Goal: Transaction & Acquisition: Purchase product/service

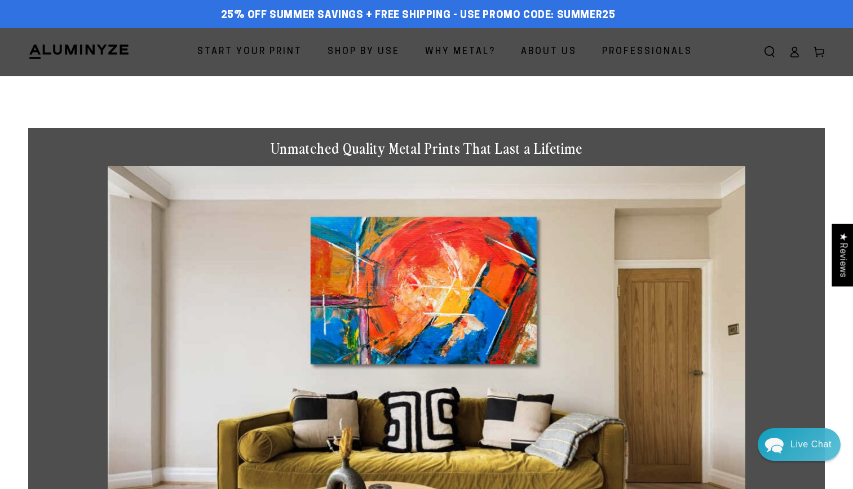
click at [722, 42] on header "Start Your Print Shop By Use Shop By Use For Home For Business" at bounding box center [426, 52] width 853 height 48
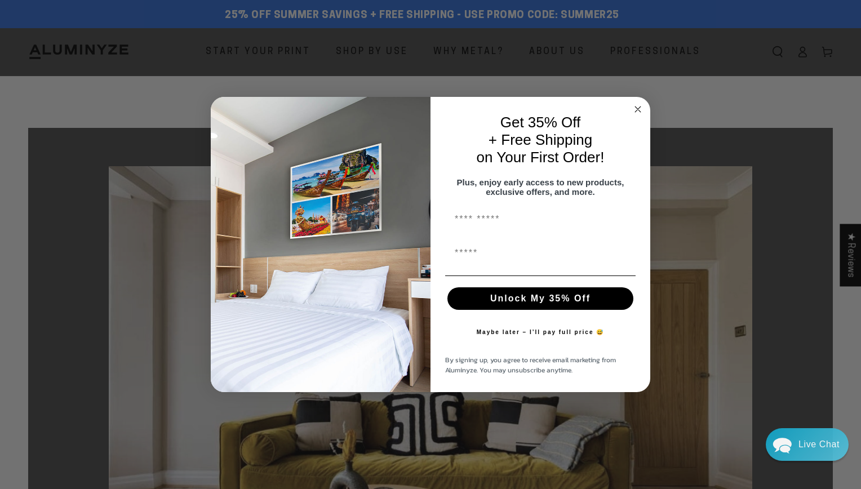
click at [636, 107] on circle "Close dialog" at bounding box center [638, 109] width 13 height 13
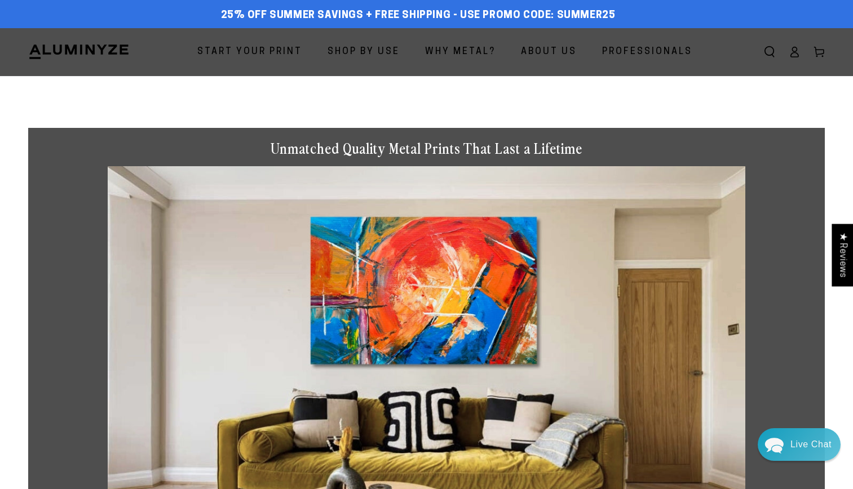
click at [269, 53] on span "Start Your Print" at bounding box center [249, 52] width 105 height 16
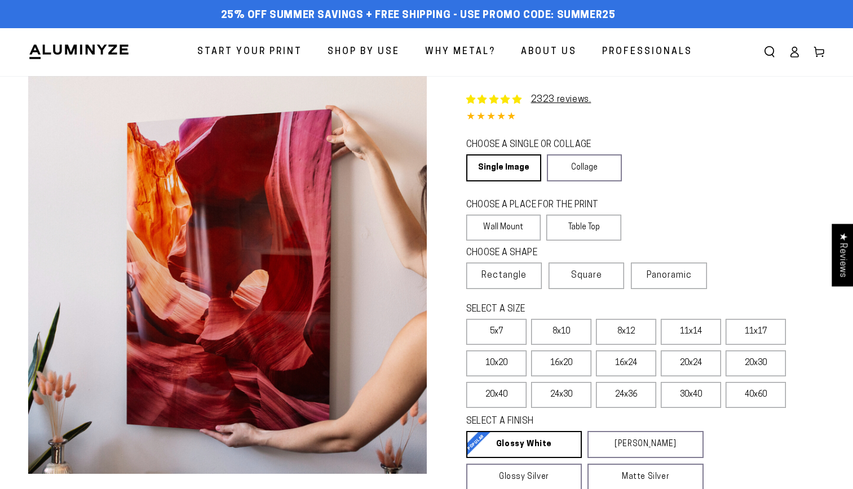
select select "**********"
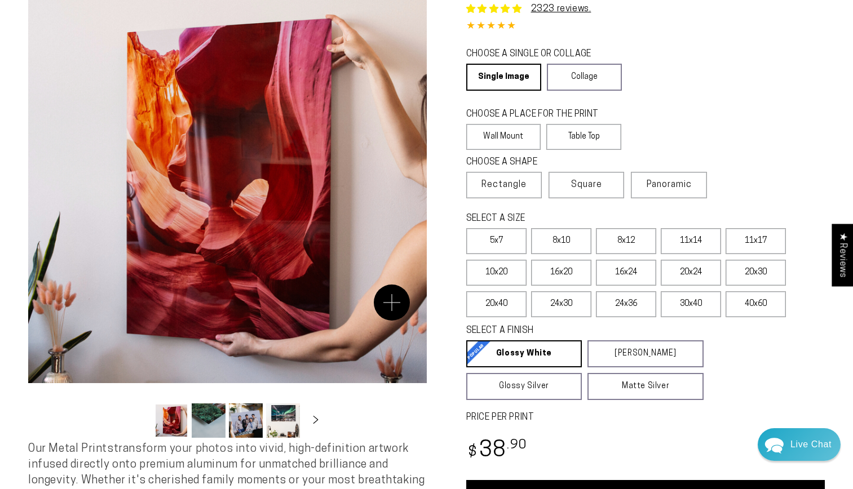
scroll to position [91, 0]
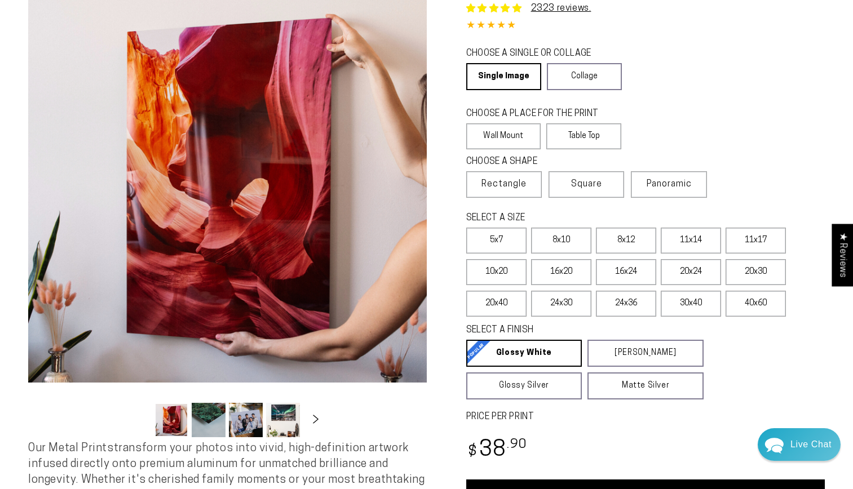
click at [310, 415] on button "Slide right" at bounding box center [315, 420] width 25 height 25
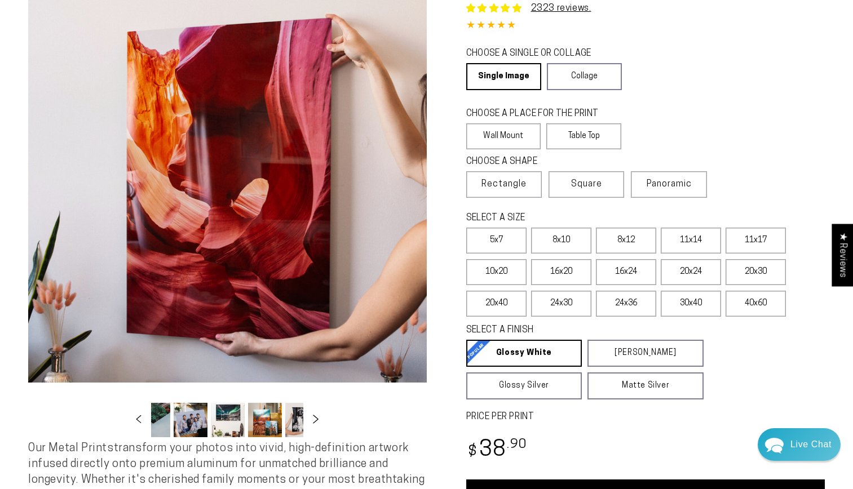
scroll to position [0, 109]
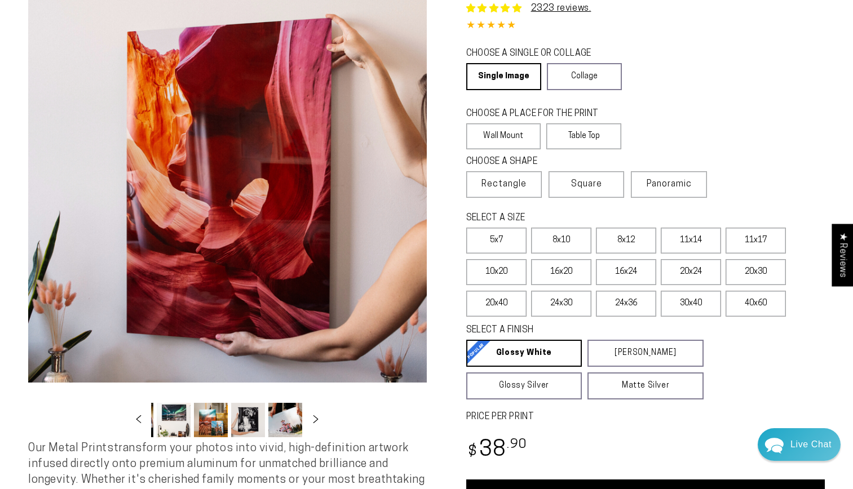
click at [180, 428] on button "Load image 4 in gallery view" at bounding box center [174, 420] width 34 height 34
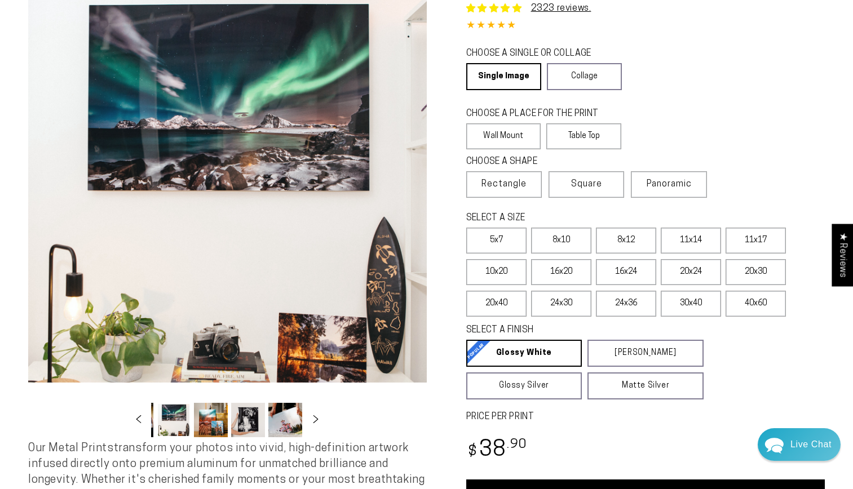
click at [209, 420] on button "Load image 5 in gallery view" at bounding box center [211, 420] width 34 height 34
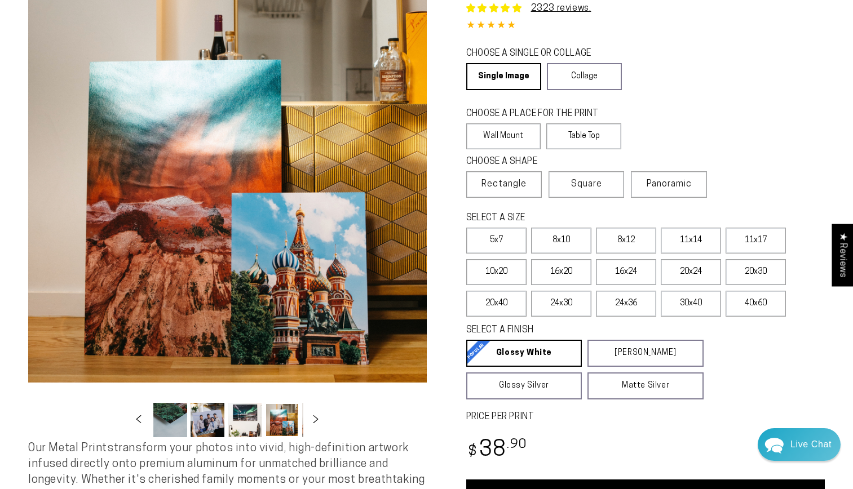
scroll to position [0, 35]
click at [208, 424] on button "Load image 3 in gallery view" at bounding box center [211, 420] width 34 height 34
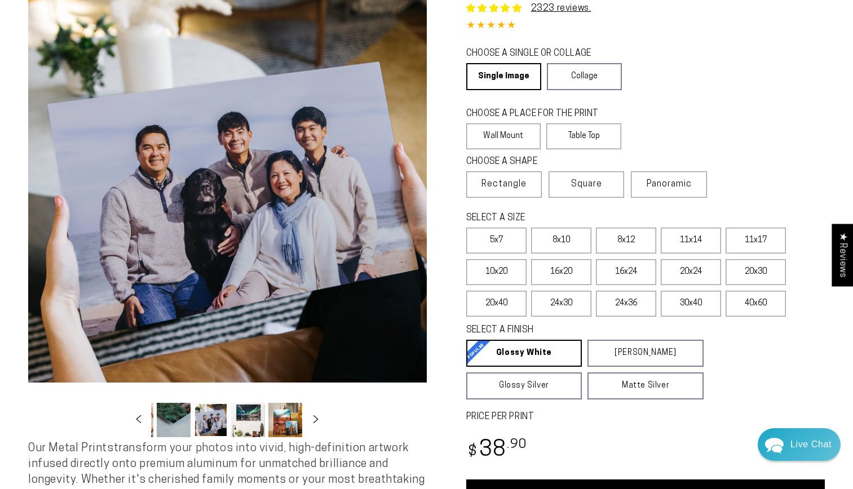
click at [182, 425] on button "Load image 2 in gallery view" at bounding box center [174, 420] width 34 height 34
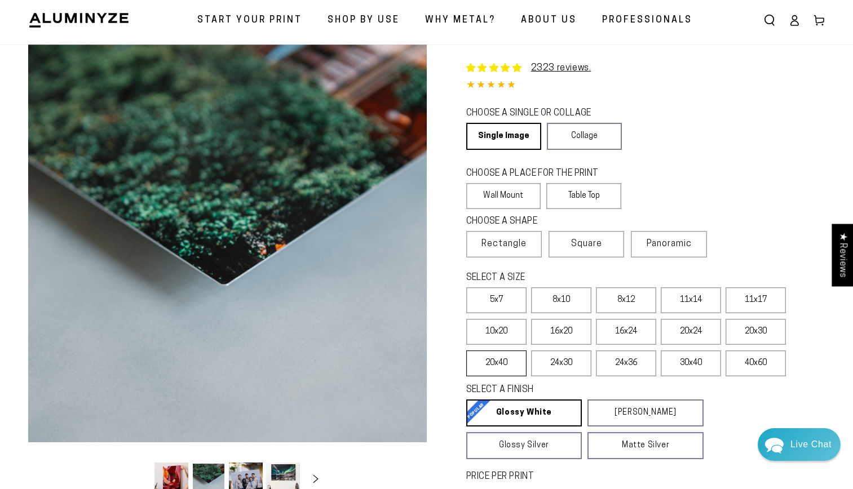
scroll to position [29, 0]
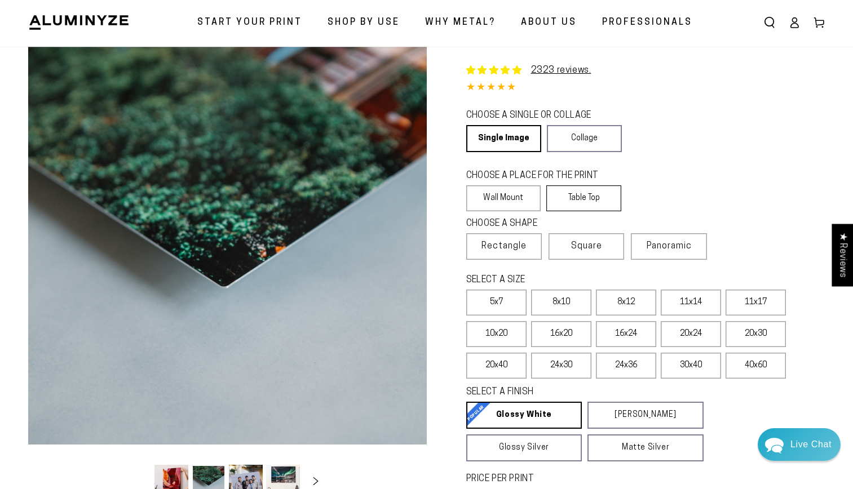
click at [575, 198] on label "Table Top" at bounding box center [583, 198] width 75 height 26
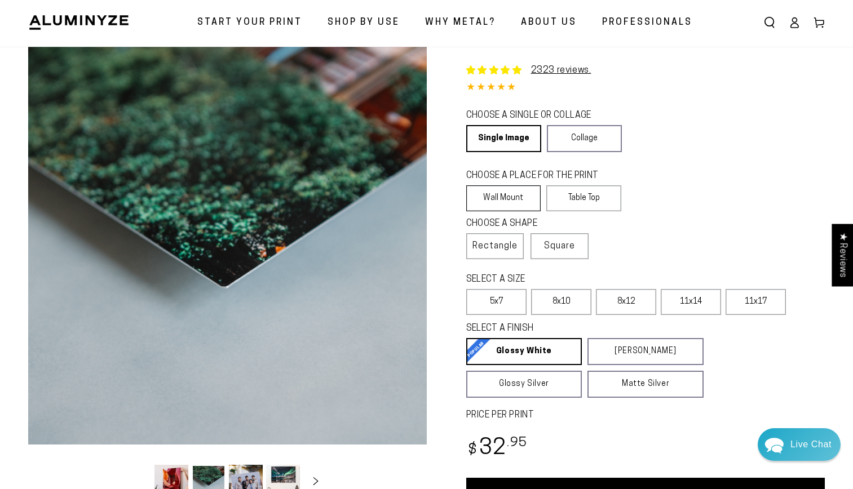
click at [495, 200] on label "Wall Mount" at bounding box center [503, 198] width 75 height 26
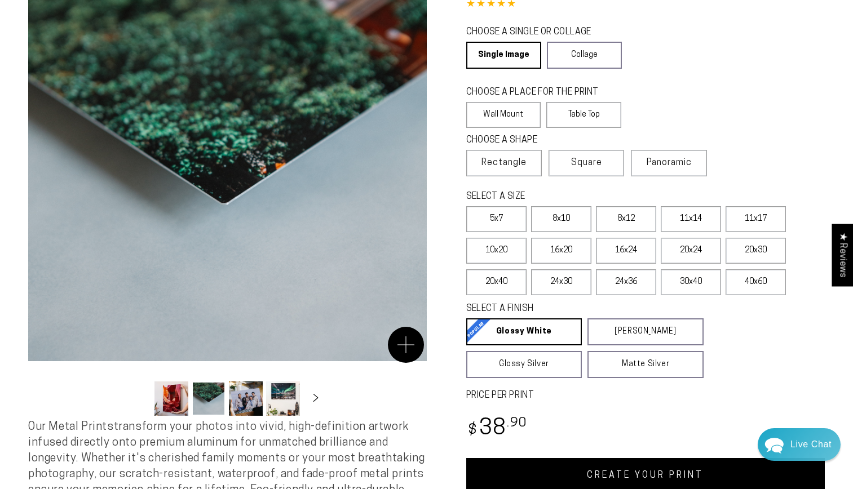
scroll to position [116, 0]
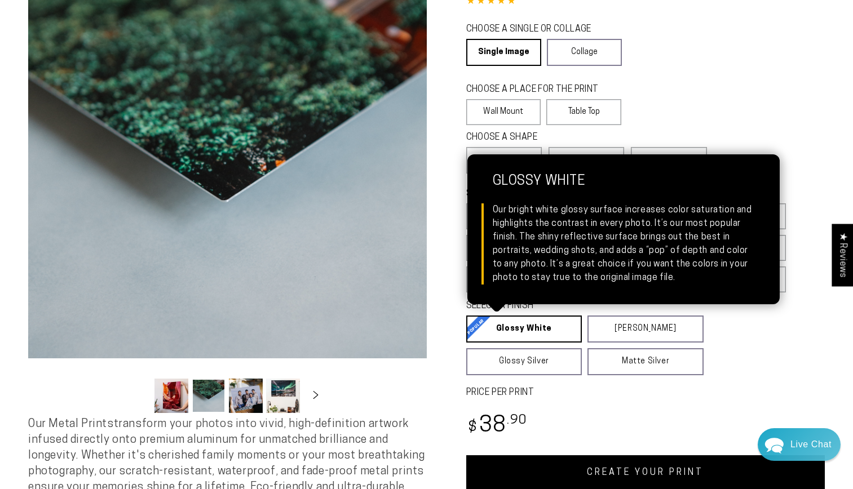
click at [522, 329] on link "Glossy White Glossy White Our bright white glossy surface increases color satur…" at bounding box center [524, 329] width 116 height 27
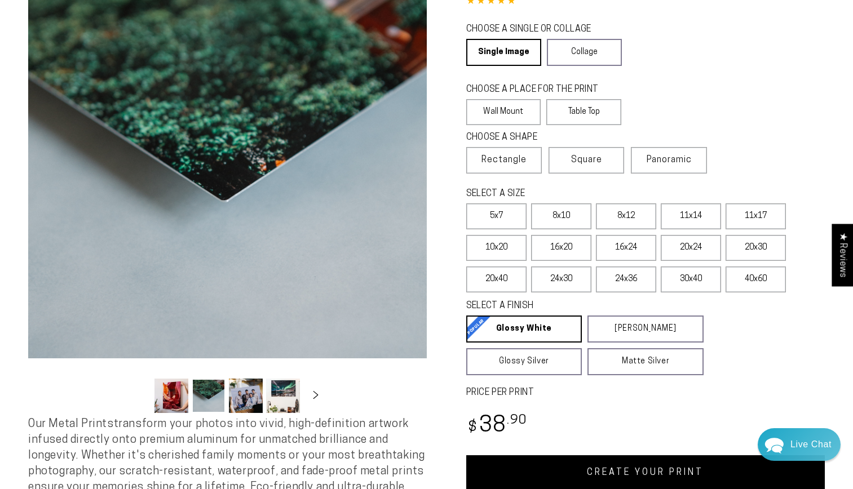
click at [167, 401] on button "Load image 1 in gallery view" at bounding box center [171, 396] width 34 height 34
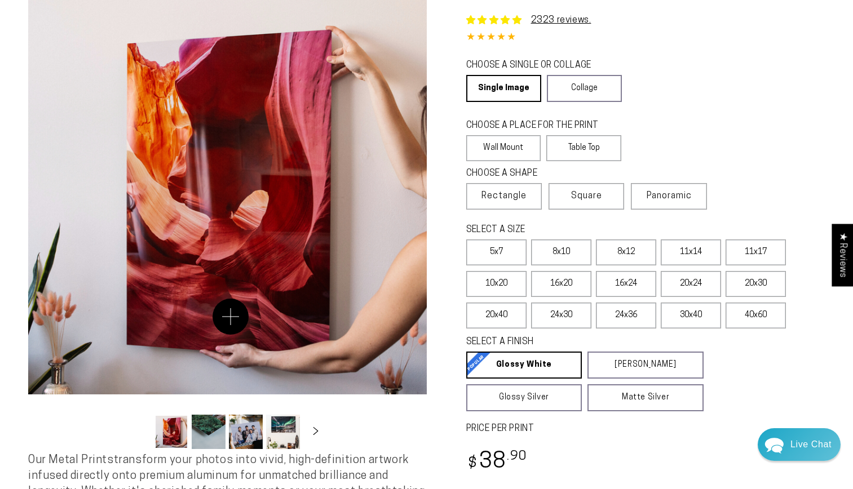
scroll to position [79, 0]
click at [613, 202] on label "Square" at bounding box center [586, 197] width 76 height 26
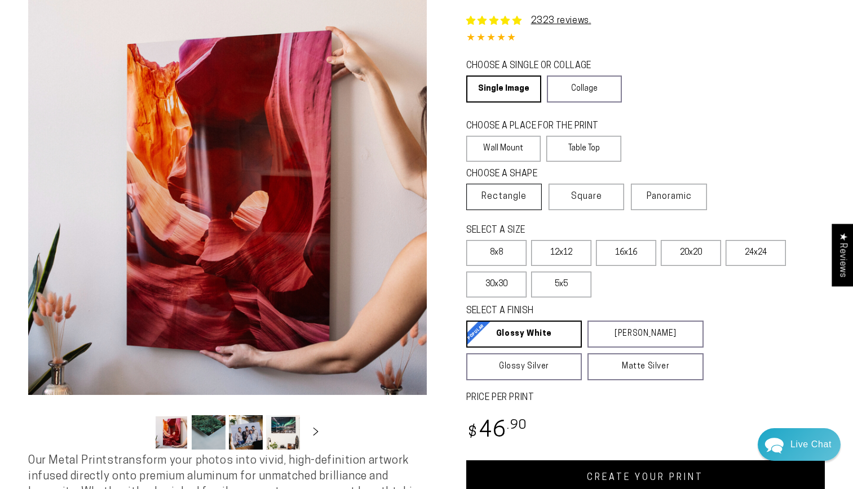
click at [517, 190] on span "Rectangle" at bounding box center [503, 197] width 45 height 14
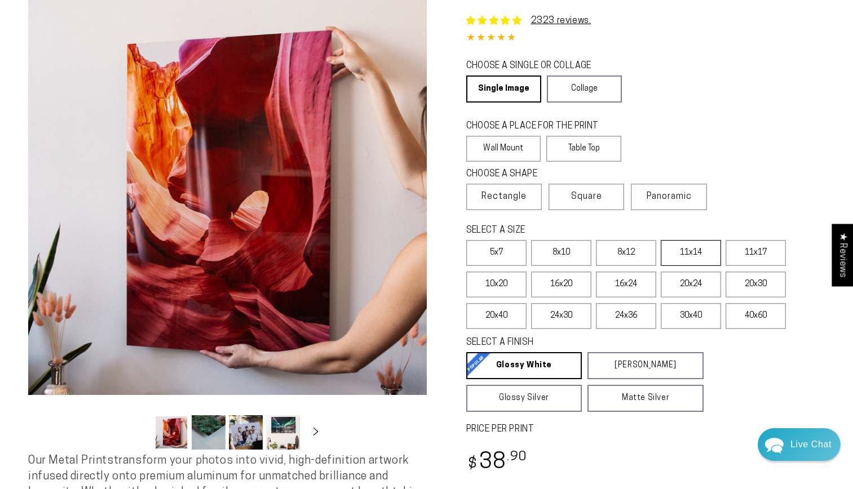
click at [685, 259] on label "11x14" at bounding box center [691, 253] width 60 height 26
click at [619, 255] on label "8x12" at bounding box center [626, 253] width 60 height 26
click at [680, 253] on label "11x14" at bounding box center [691, 253] width 60 height 26
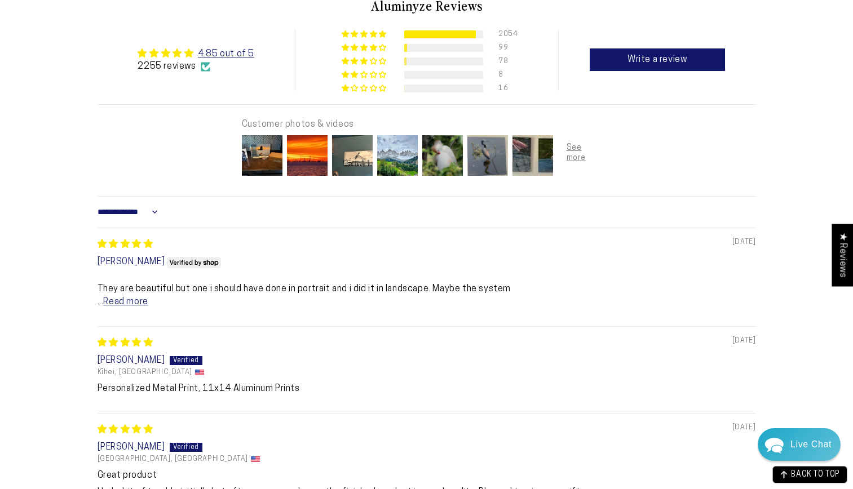
scroll to position [701, 0]
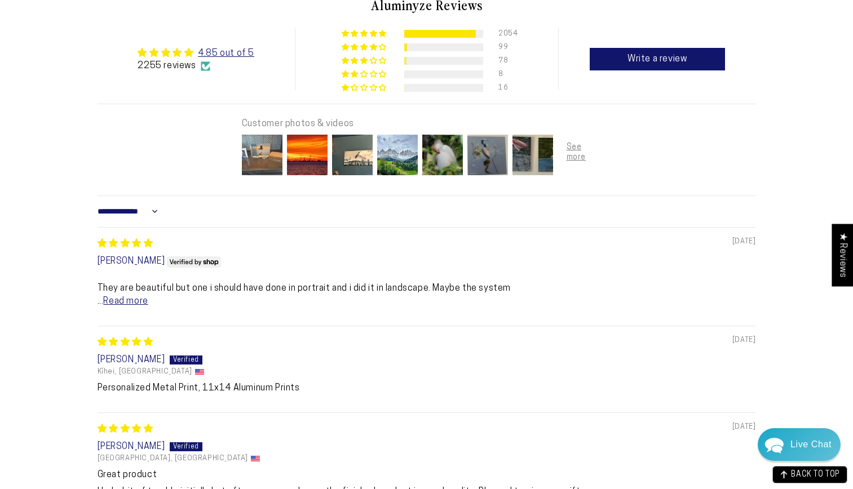
click at [263, 173] on img at bounding box center [262, 154] width 45 height 45
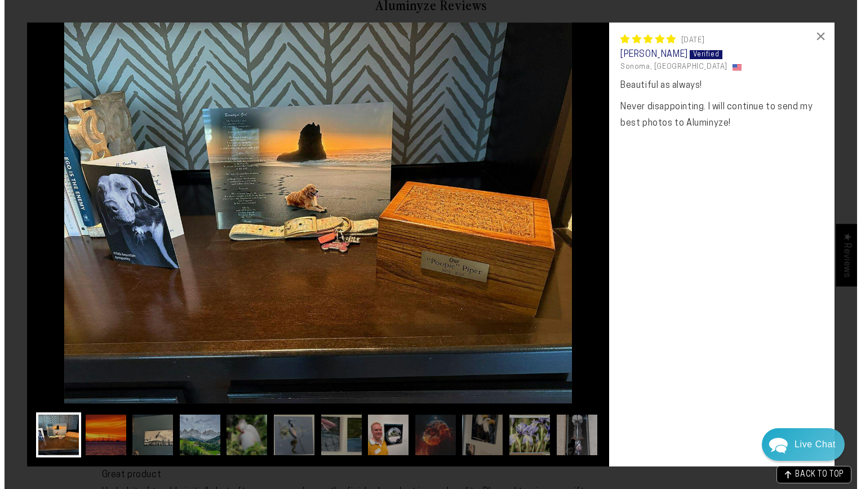
scroll to position [706, 0]
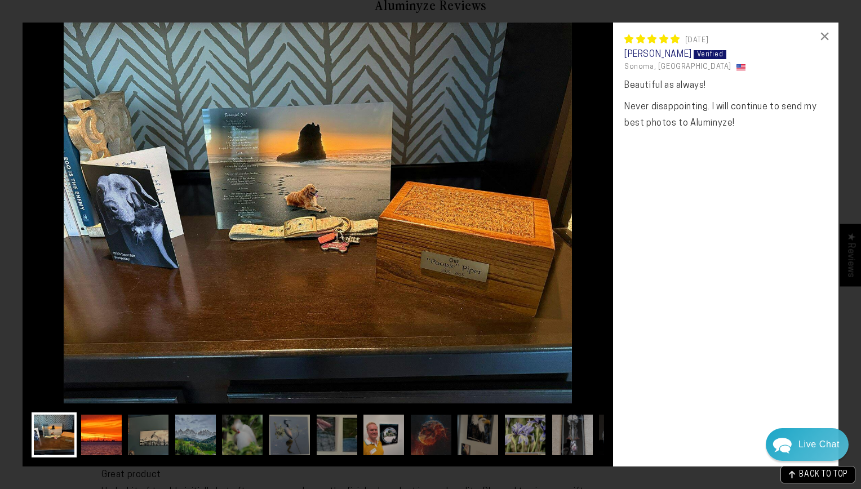
click at [107, 432] on img at bounding box center [101, 435] width 45 height 45
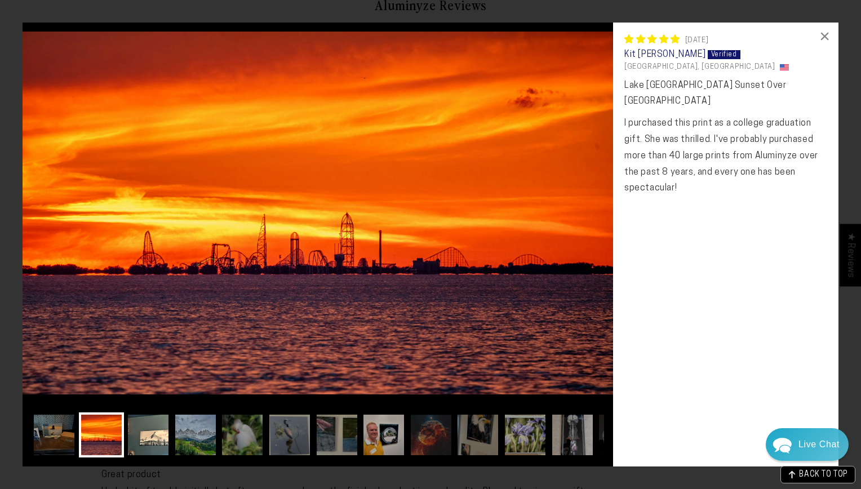
click at [155, 441] on img at bounding box center [148, 435] width 45 height 45
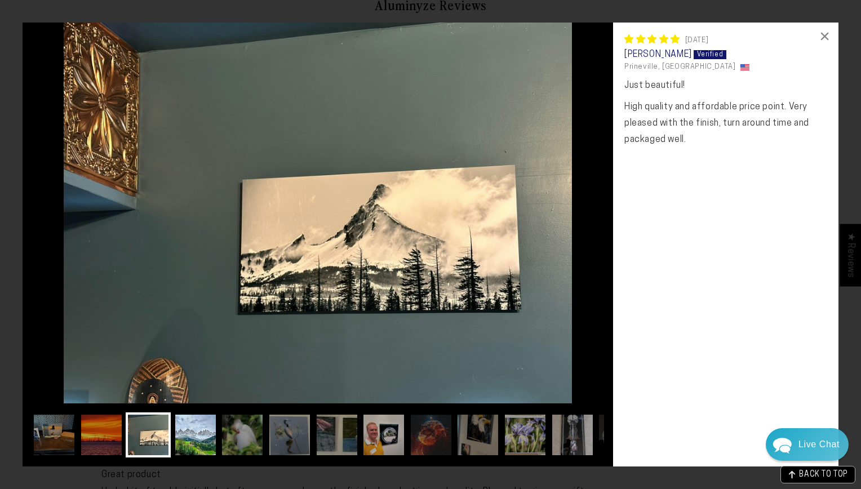
click at [194, 433] on img at bounding box center [195, 435] width 45 height 45
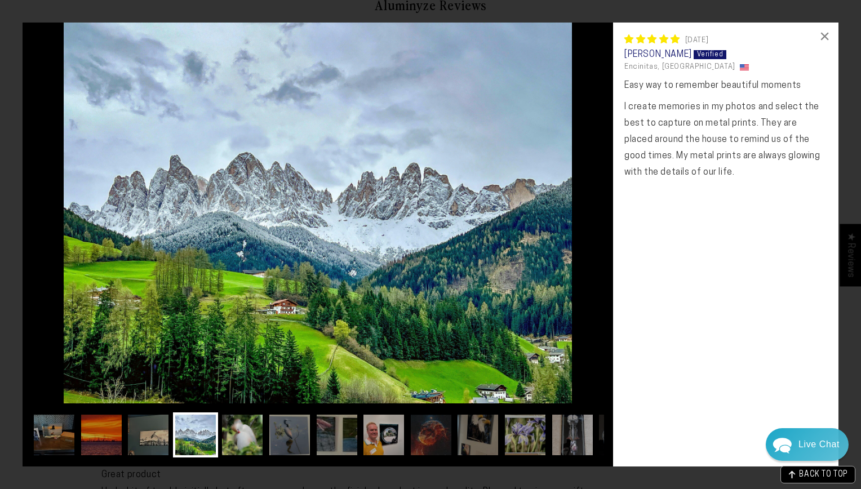
click at [249, 434] on img at bounding box center [242, 435] width 45 height 45
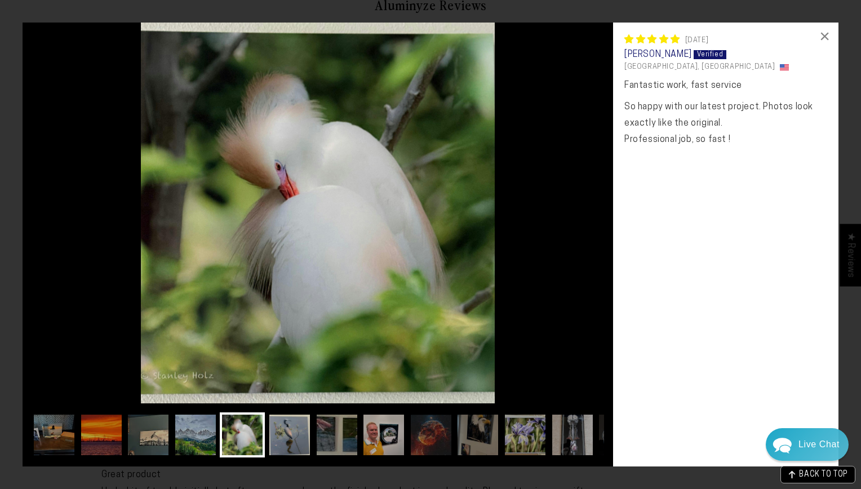
click at [305, 443] on img at bounding box center [289, 435] width 45 height 45
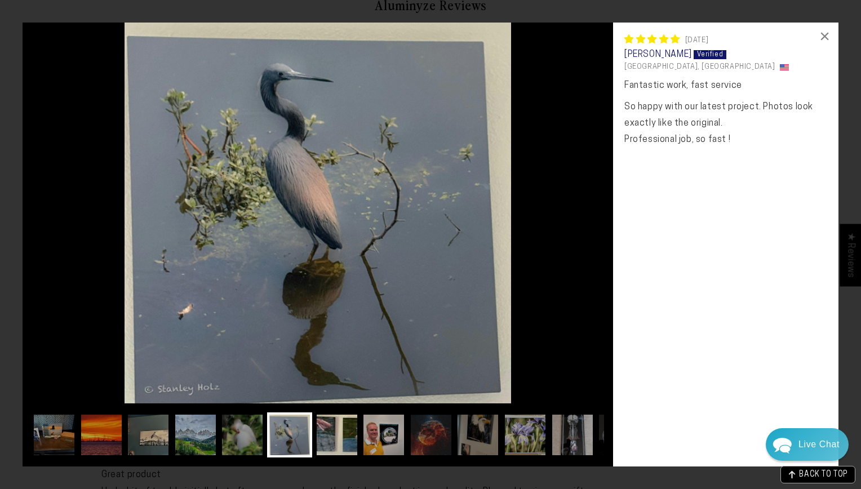
click at [356, 446] on img at bounding box center [336, 435] width 45 height 45
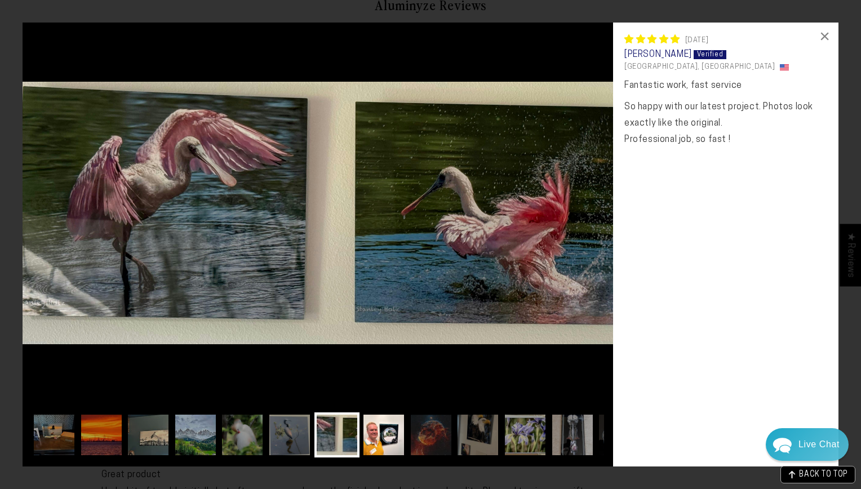
click at [378, 439] on img at bounding box center [383, 435] width 45 height 45
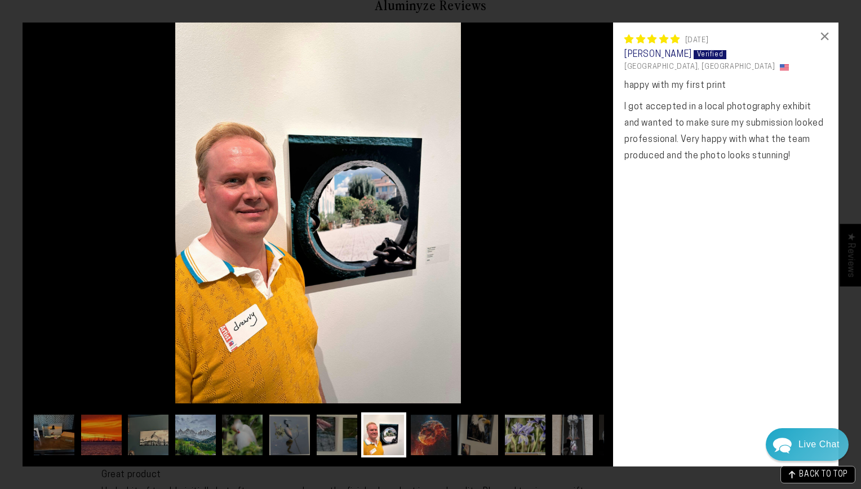
click at [422, 427] on img at bounding box center [431, 435] width 45 height 45
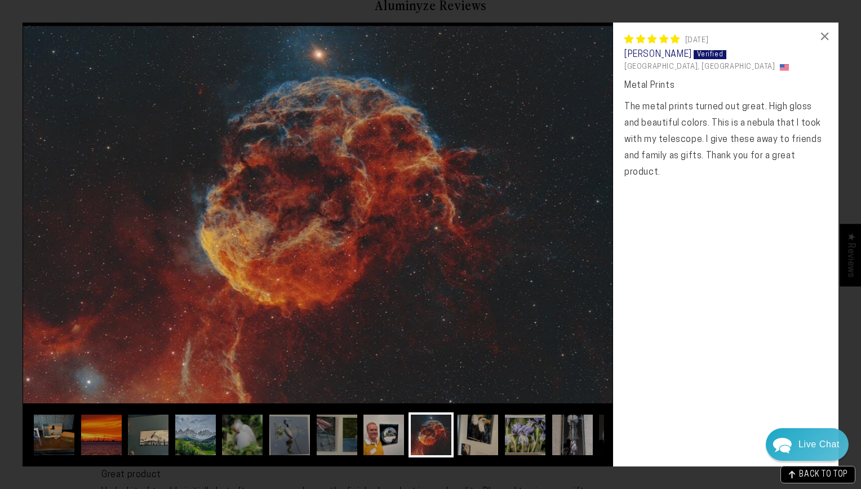
click at [478, 444] on img at bounding box center [477, 435] width 45 height 45
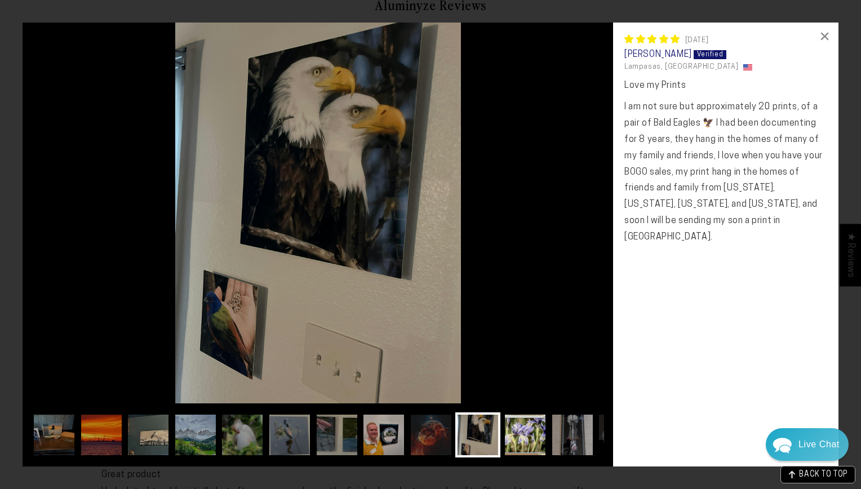
click at [523, 446] on img at bounding box center [525, 435] width 45 height 45
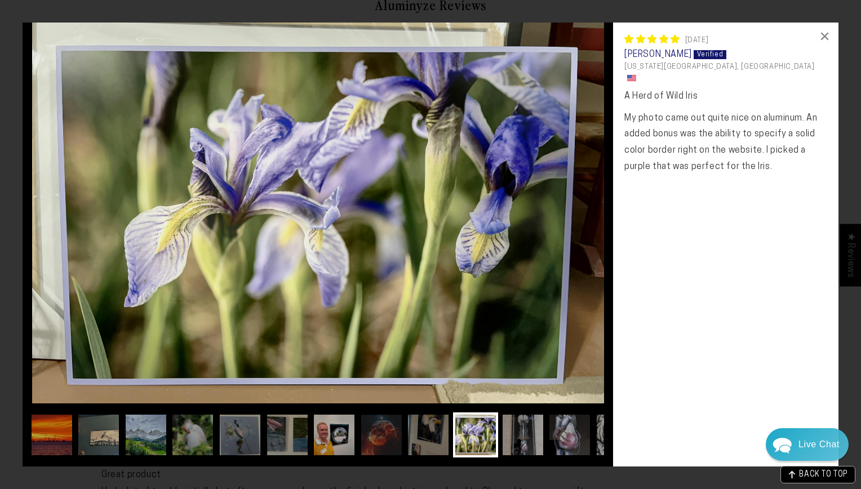
scroll to position [0, 86]
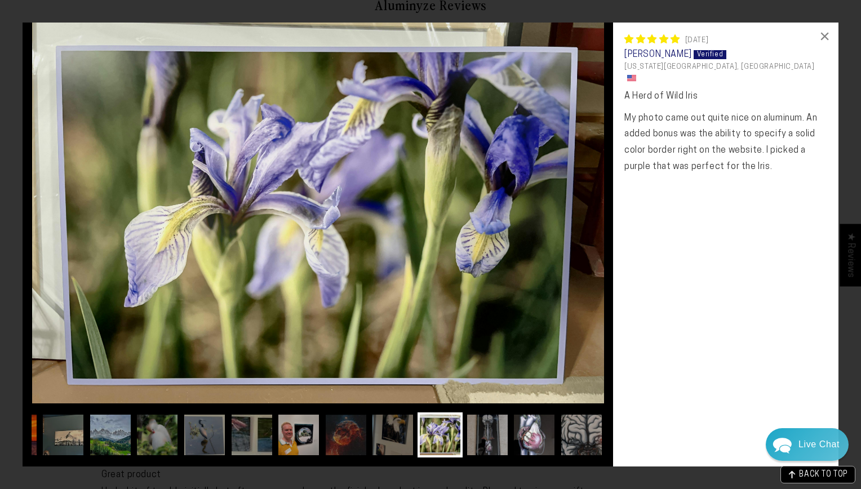
click at [530, 440] on img at bounding box center [534, 435] width 45 height 45
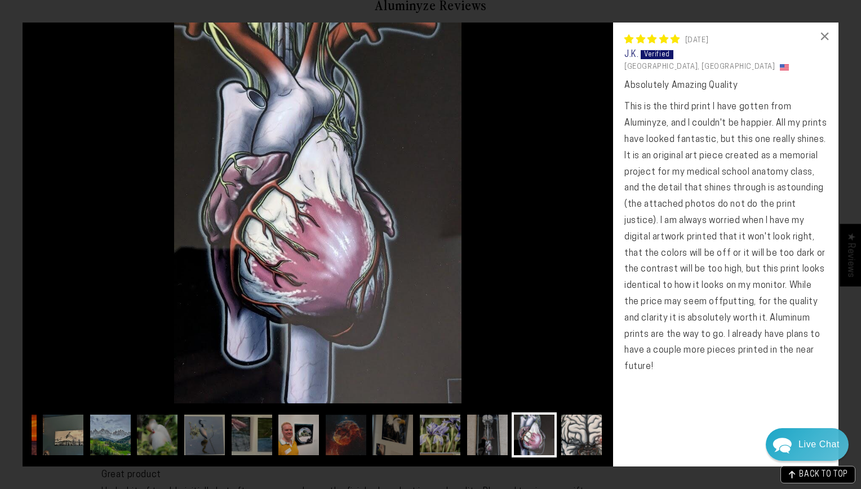
click at [569, 436] on img at bounding box center [581, 435] width 45 height 45
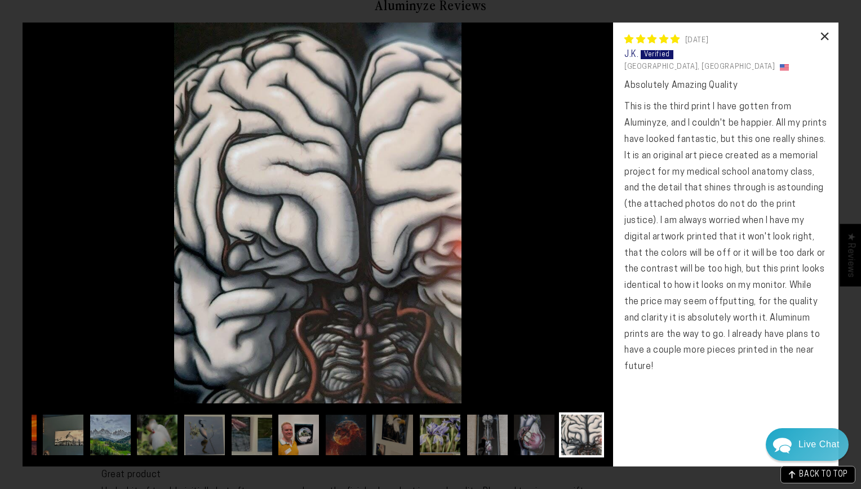
click at [821, 42] on div "×" at bounding box center [825, 36] width 27 height 27
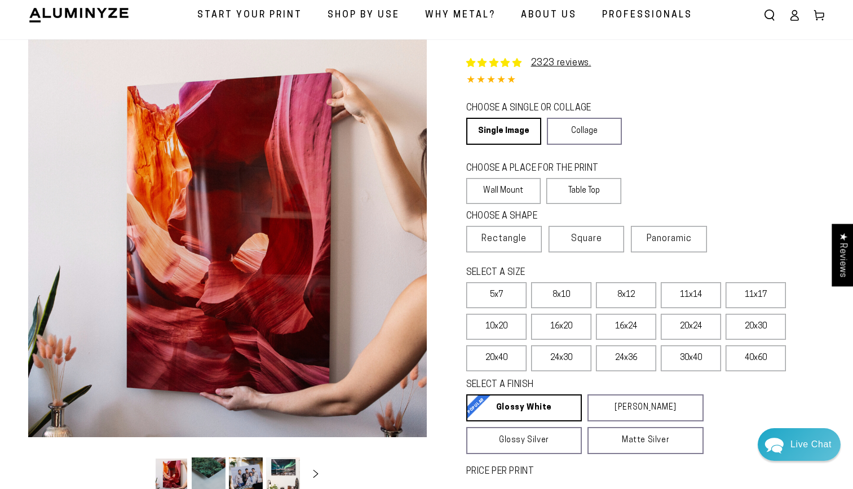
scroll to position [16, 0]
